Goal: Check status

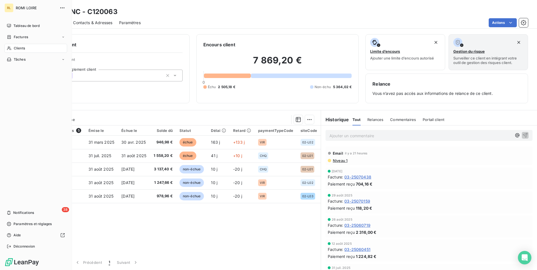
click at [18, 48] on span "Clients" at bounding box center [19, 48] width 11 height 5
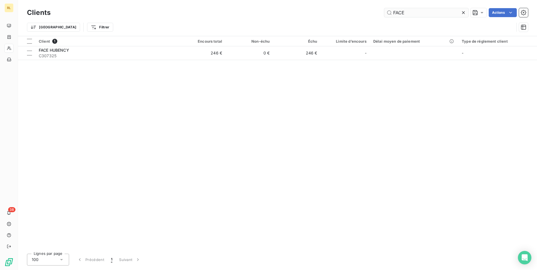
drag, startPoint x: 410, startPoint y: 13, endPoint x: 393, endPoint y: 12, distance: 16.9
click at [393, 12] on input "FACE" at bounding box center [426, 12] width 84 height 9
type input "C"
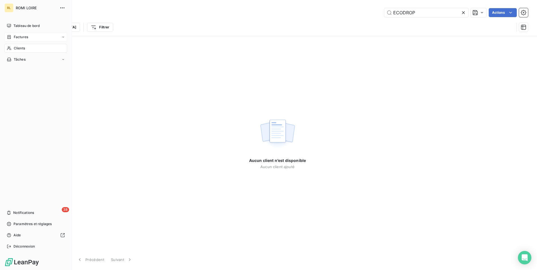
type input "ECODROP"
click at [21, 36] on span "Factures" at bounding box center [21, 37] width 14 height 5
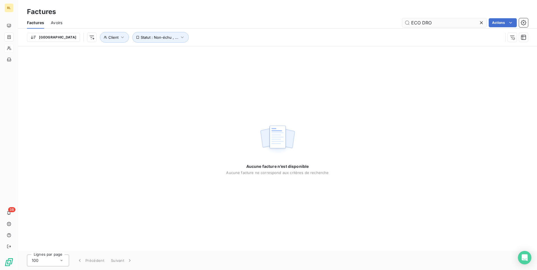
drag, startPoint x: 441, startPoint y: 22, endPoint x: 413, endPoint y: 22, distance: 27.5
click at [413, 22] on input "ECO DRO" at bounding box center [444, 22] width 84 height 9
type input "ECO DRO"
